Goal: Transaction & Acquisition: Purchase product/service

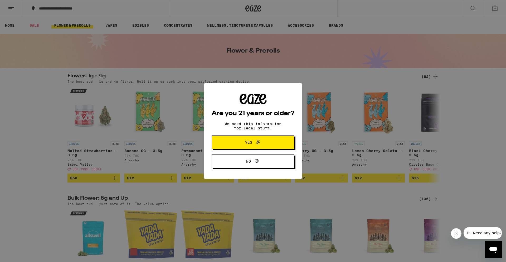
click at [242, 143] on span "Yes" at bounding box center [253, 142] width 40 height 7
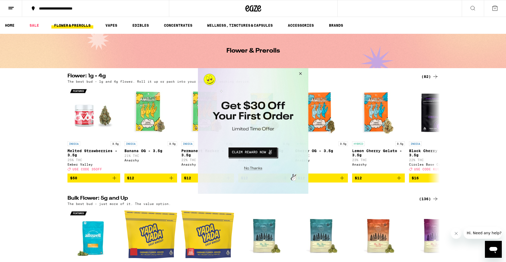
click at [251, 168] on button "Close Modal" at bounding box center [252, 167] width 107 height 8
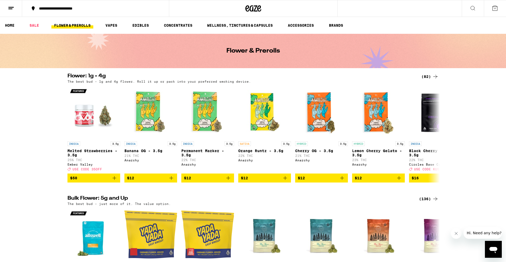
click at [14, 6] on button at bounding box center [11, 8] width 22 height 17
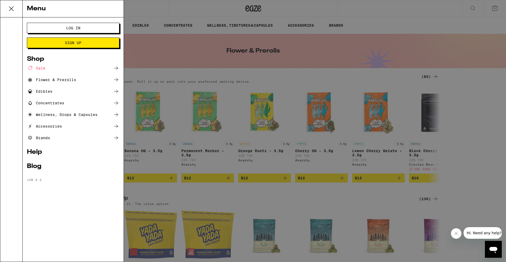
click at [69, 28] on span "Log In" at bounding box center [73, 28] width 14 height 4
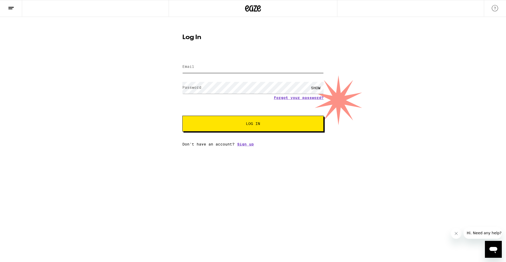
type input "[EMAIL_ADDRESS][DOMAIN_NAME]"
click at [260, 120] on button "Log In" at bounding box center [253, 124] width 141 height 16
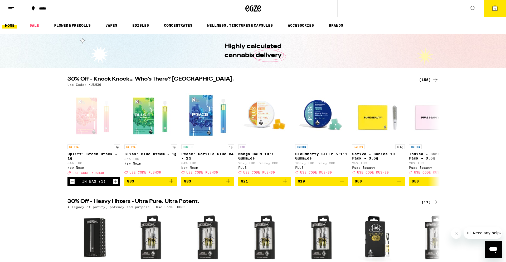
click at [94, 85] on p "Use Code: KUSH30" at bounding box center [85, 84] width 34 height 3
copy p "KUSH30"
click at [34, 24] on link "SALE" at bounding box center [34, 25] width 15 height 6
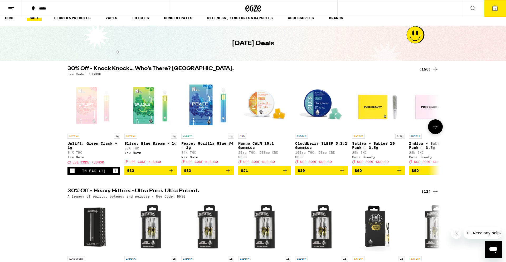
scroll to position [7, 0]
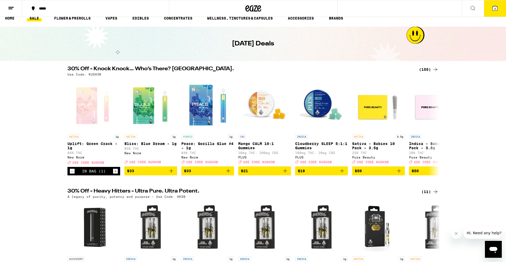
click at [428, 68] on div "(155)" at bounding box center [429, 69] width 20 height 6
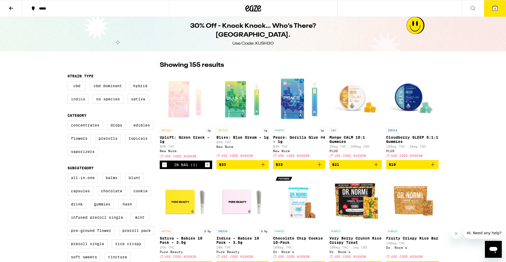
click at [75, 100] on label "Indica" at bounding box center [78, 98] width 21 height 9
click at [69, 82] on input "Indica" at bounding box center [69, 82] width 0 height 0
checkbox input "true"
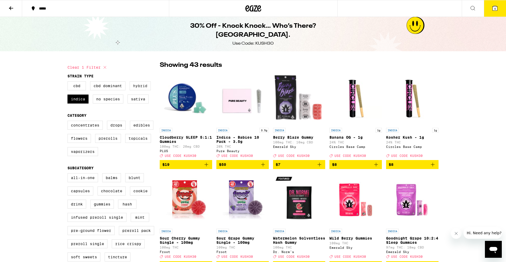
click at [141, 84] on label "Hybrid" at bounding box center [140, 85] width 21 height 9
click at [69, 82] on input "Hybrid" at bounding box center [69, 82] width 0 height 0
checkbox input "true"
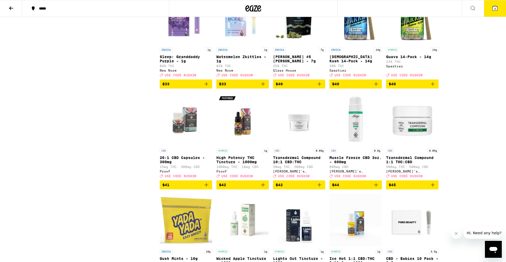
scroll to position [1895, 0]
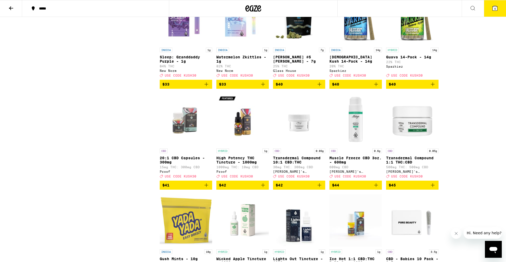
click at [208, 86] on icon "Add to bag" at bounding box center [207, 84] width 4 height 4
click at [263, 86] on icon "Add to bag" at bounding box center [263, 84] width 4 height 4
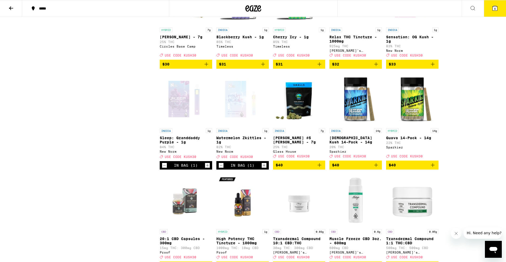
scroll to position [1814, 0]
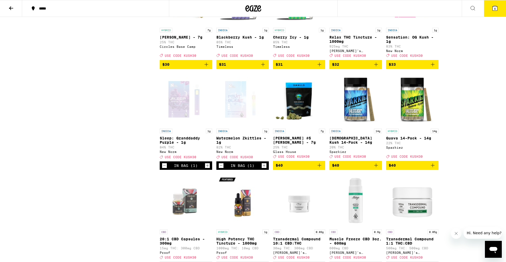
click at [434, 68] on icon "Add to bag" at bounding box center [433, 64] width 6 height 6
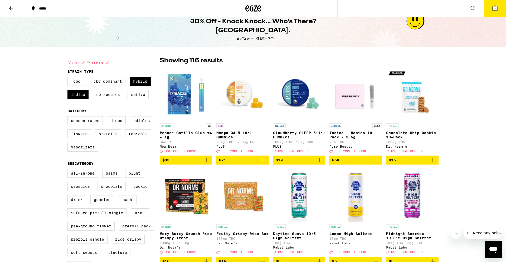
scroll to position [4, 0]
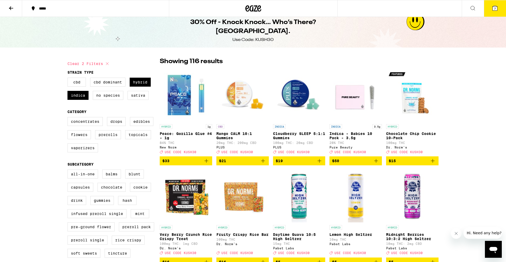
click at [207, 164] on icon "Add to bag" at bounding box center [206, 160] width 6 height 6
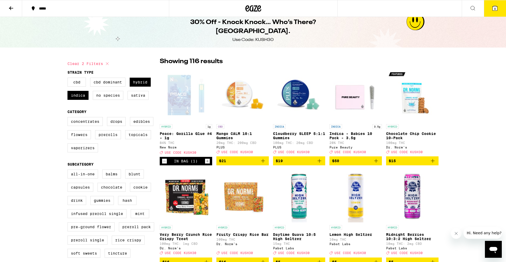
click at [498, 9] on icon at bounding box center [495, 8] width 5 height 5
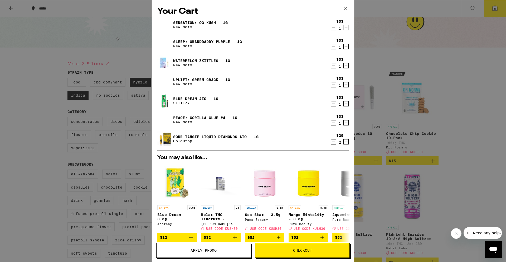
click at [333, 141] on icon "Decrement" at bounding box center [334, 141] width 5 height 6
click at [205, 247] on button "Apply Promo" at bounding box center [203, 250] width 95 height 15
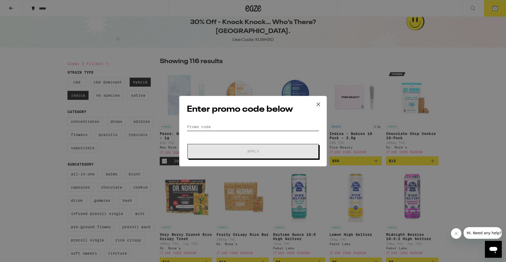
click at [243, 126] on input "Promo Code" at bounding box center [253, 127] width 132 height 8
paste input "KUSH30"
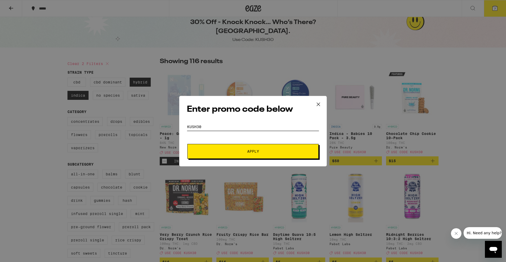
type input "KUSH30"
click at [258, 152] on span "Apply" at bounding box center [253, 151] width 12 height 4
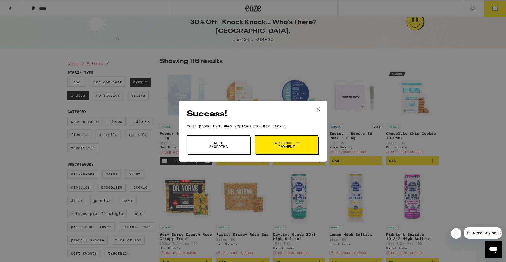
click at [223, 144] on span "Keep Shopping" at bounding box center [218, 144] width 27 height 7
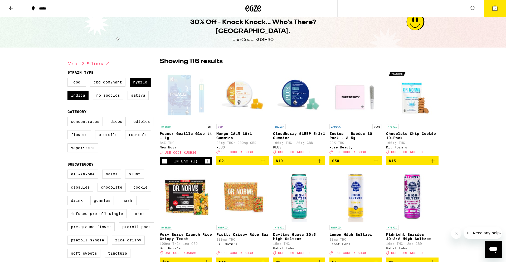
click at [495, 8] on span "7" at bounding box center [496, 8] width 2 height 3
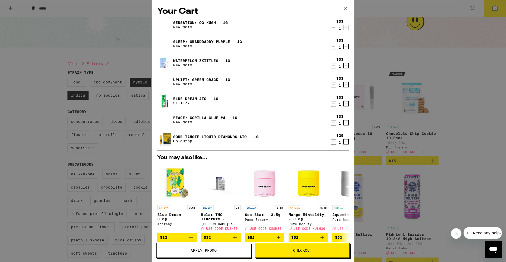
click at [334, 85] on icon "Decrement" at bounding box center [334, 84] width 5 height 6
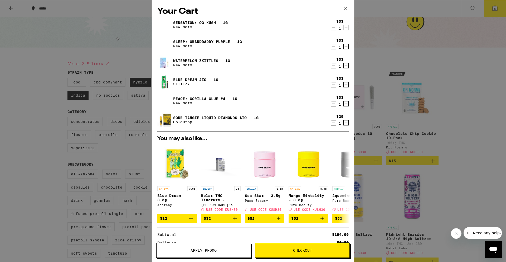
click at [332, 105] on icon "Decrement" at bounding box center [334, 103] width 5 height 6
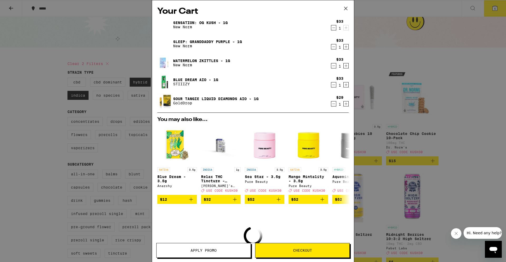
click at [333, 28] on icon "Decrement" at bounding box center [334, 28] width 5 height 6
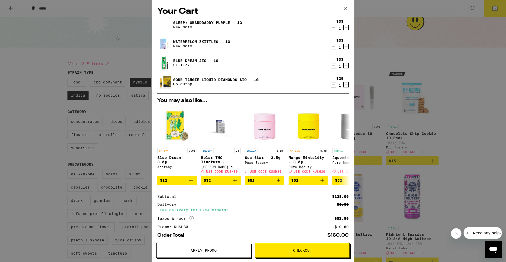
click at [332, 46] on icon "Decrement" at bounding box center [334, 47] width 5 height 6
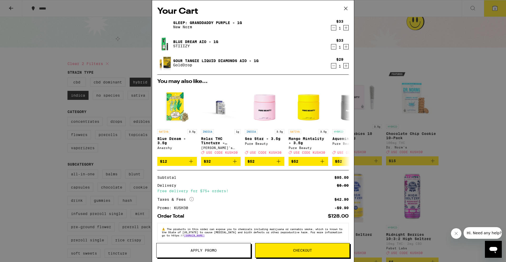
click at [205, 60] on link "Sour Tangie Liquid Diamonds AIO - 1g" at bounding box center [215, 61] width 85 height 4
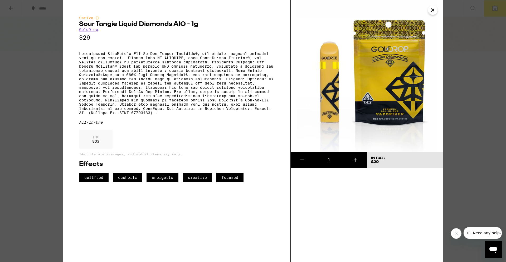
click at [435, 10] on icon "Close" at bounding box center [433, 10] width 6 height 8
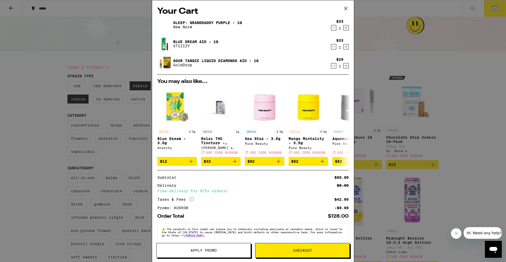
click at [334, 66] on icon "Decrement" at bounding box center [334, 66] width 5 height 6
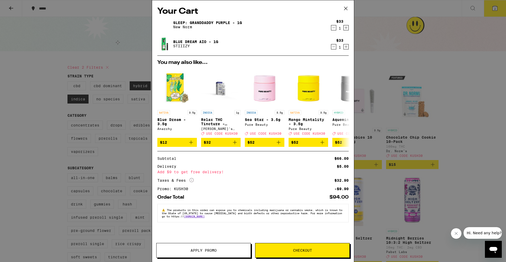
click at [195, 252] on span "Apply Promo" at bounding box center [204, 250] width 26 height 4
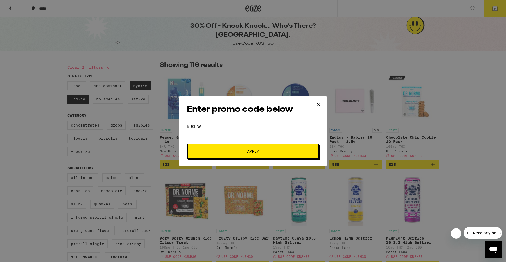
click at [248, 149] on span "Apply" at bounding box center [253, 151] width 12 height 4
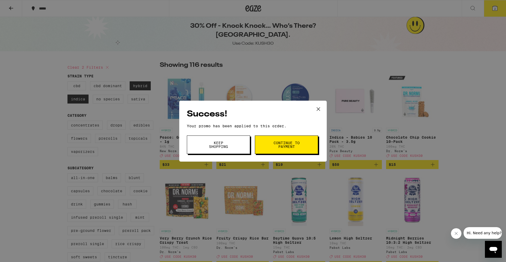
click at [284, 146] on span "Continue to payment" at bounding box center [286, 144] width 27 height 7
